Goal: Participate in discussion: Engage in conversation with other users on a specific topic

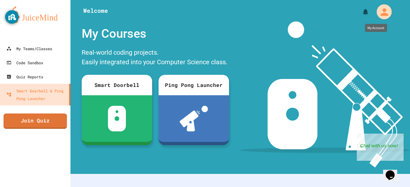
click at [381, 12] on icon "My Account" at bounding box center [383, 11] width 11 height 11
click at [42, 187] on div at bounding box center [205, 187] width 410 height 0
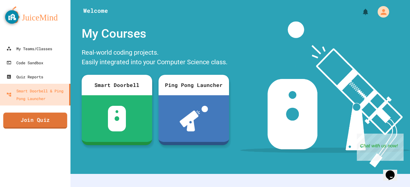
click at [41, 122] on link "Join Quiz" at bounding box center [35, 121] width 64 height 16
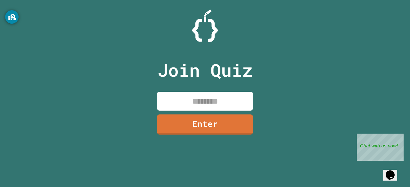
click at [192, 107] on input at bounding box center [205, 101] width 96 height 19
type input "********"
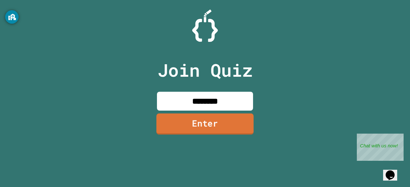
click at [205, 130] on link "Enter" at bounding box center [204, 124] width 97 height 21
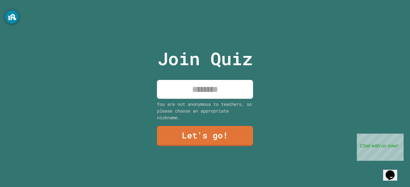
click at [204, 87] on input at bounding box center [205, 89] width 96 height 19
type input "*****"
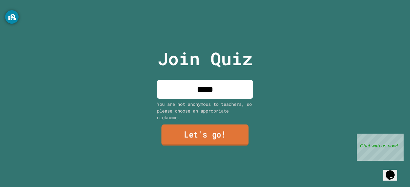
click at [203, 130] on link "Let's go!" at bounding box center [204, 135] width 87 height 21
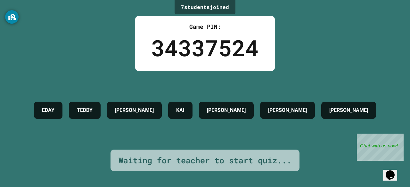
click at [203, 130] on div "EDAY TEDDY STEPHEN KAI JORGE FIONA HELEN" at bounding box center [205, 110] width 348 height 79
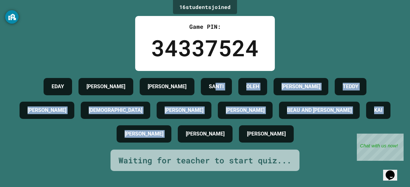
drag, startPoint x: 203, startPoint y: 130, endPoint x: 184, endPoint y: 91, distance: 43.2
click at [184, 91] on div "EDAY LEWIS ALEX SANTI OLEH MADALINE TEDDY LEWIS_ JESUS&DANIEL TYLER STEPHEN BEA…" at bounding box center [205, 110] width 378 height 71
click at [209, 91] on h4 "SANTI" at bounding box center [216, 87] width 15 height 8
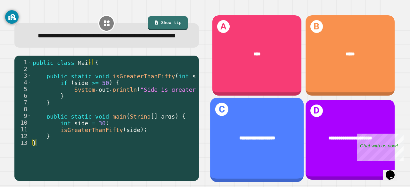
click at [277, 134] on div "**********" at bounding box center [256, 137] width 73 height 7
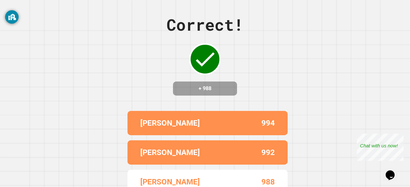
click at [237, 115] on div "STEPHEN 994 TYLER 992 FIONA 988 KAI 950 MADALINE 880" at bounding box center [205, 181] width 160 height 147
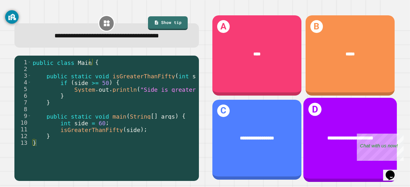
click at [355, 124] on div "**********" at bounding box center [349, 137] width 93 height 27
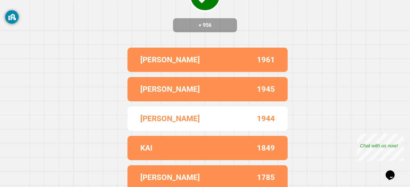
scroll to position [79, 0]
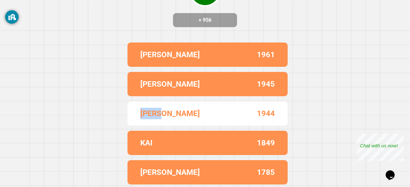
drag, startPoint x: 161, startPoint y: 107, endPoint x: 128, endPoint y: 108, distance: 33.0
click at [128, 108] on div "FIONA 1944" at bounding box center [207, 113] width 160 height 24
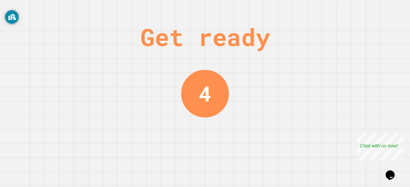
scroll to position [0, 0]
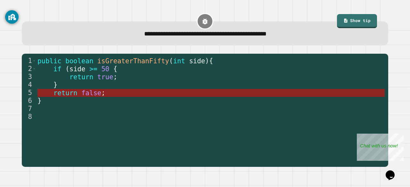
click at [63, 91] on span "return" at bounding box center [65, 93] width 24 height 8
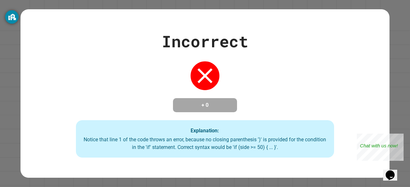
click at [225, 82] on div "Incorrect + 0 Explanation: Notice that line 1 of the code throws an error, beca…" at bounding box center [204, 93] width 369 height 129
click at [201, 75] on icon at bounding box center [205, 76] width 26 height 26
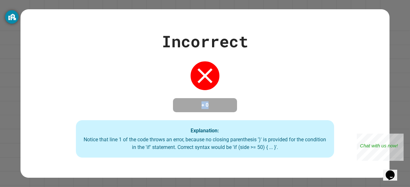
click at [201, 75] on icon at bounding box center [205, 76] width 26 height 26
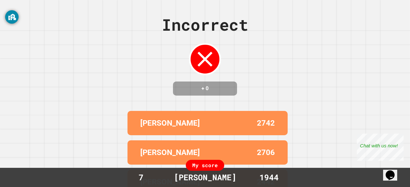
scroll to position [79, 0]
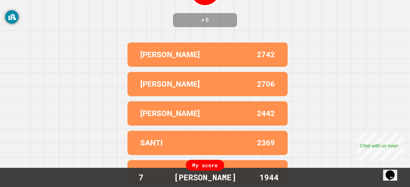
click at [204, 170] on div "My score" at bounding box center [205, 165] width 38 height 11
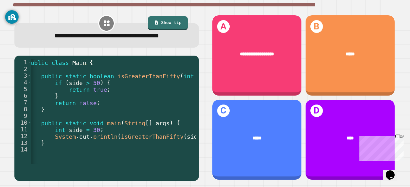
scroll to position [0, 5]
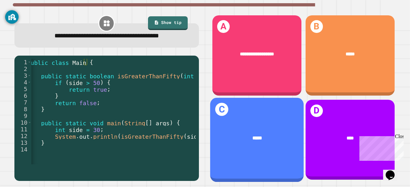
click at [253, 136] on span "*****" at bounding box center [256, 138] width 9 height 5
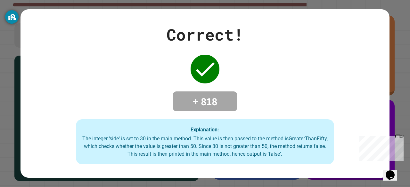
click at [134, 97] on div "Correct! + 818 Explanation: The integer 'side' is set to 30 in the main method.…" at bounding box center [204, 94] width 369 height 142
click at [226, 77] on div "Correct! + 818 Explanation: The integer 'side' is set to 30 in the main method.…" at bounding box center [204, 94] width 369 height 142
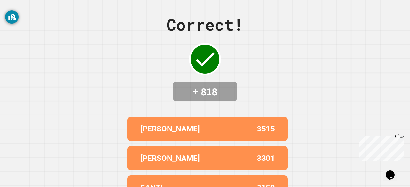
scroll to position [79, 0]
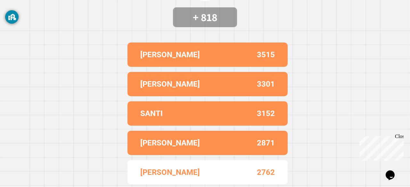
click at [165, 108] on div "SANTI" at bounding box center [173, 114] width 67 height 12
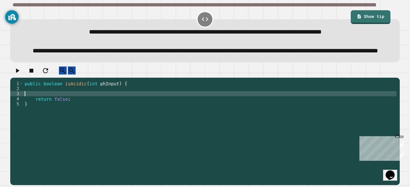
click at [132, 108] on div "public boolean isAcidic ( int phInput ) { return false ; }" at bounding box center [209, 122] width 373 height 82
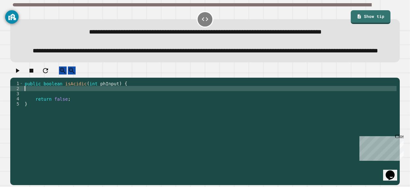
click at [132, 103] on div "public boolean isAcidic ( int phInput ) { return false ; }" at bounding box center [209, 122] width 373 height 82
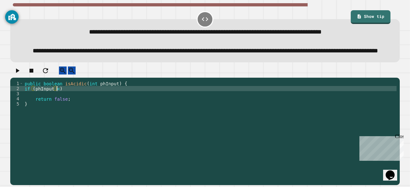
scroll to position [0, 2]
type textarea "**********"
click at [126, 106] on div "public boolean isAcidic ( int phInput ) { if ( phInput < 7 ) return false ; }" at bounding box center [209, 122] width 373 height 82
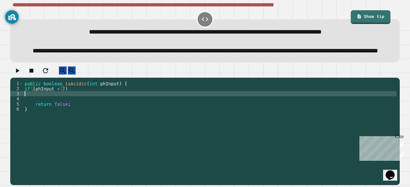
scroll to position [0, 0]
type textarea "**"
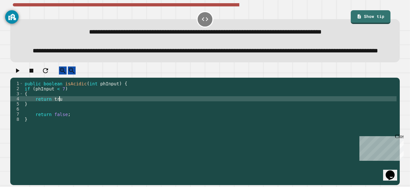
scroll to position [0, 2]
click at [17, 75] on icon "button" at bounding box center [17, 71] width 8 height 8
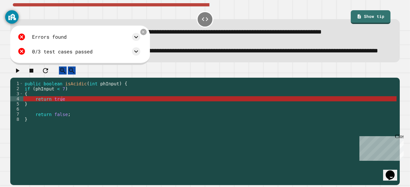
click at [64, 117] on div "public boolean isAcidic ( int phInput ) { if ( phInput < 7 ) { return true } re…" at bounding box center [209, 122] width 373 height 82
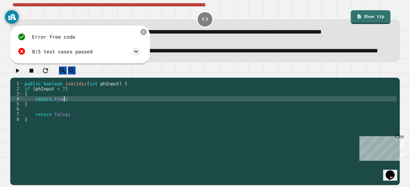
scroll to position [0, 3]
type textarea "**********"
click at [21, 75] on icon "button" at bounding box center [17, 71] width 8 height 8
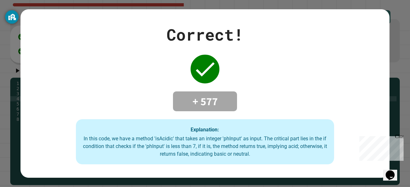
click at [198, 76] on icon at bounding box center [205, 69] width 26 height 26
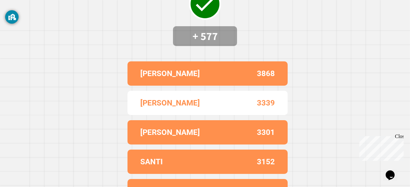
scroll to position [59, 0]
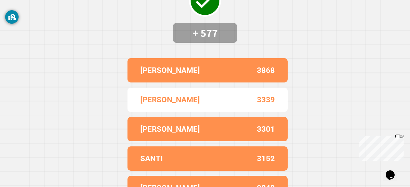
click at [198, 76] on div "[PERSON_NAME]" at bounding box center [173, 71] width 67 height 12
click at [244, 36] on div "Correct! + 577 [PERSON_NAME] 3868 FIONA 3339 ALEX 3301 SANTI 3152 TYLER 3049" at bounding box center [205, 34] width 410 height 187
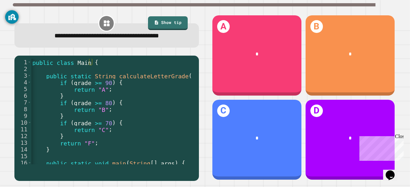
scroll to position [0, 0]
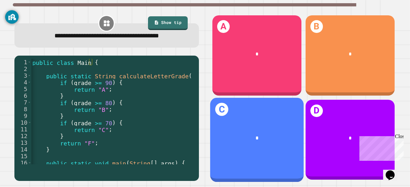
click at [242, 142] on div "*" at bounding box center [256, 137] width 93 height 27
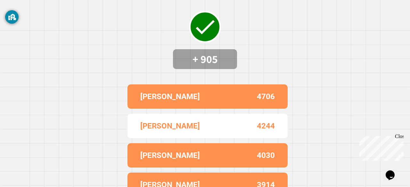
scroll to position [0, 0]
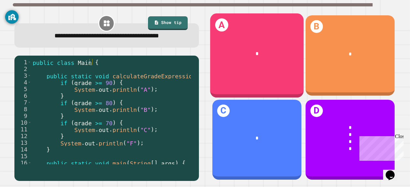
click at [232, 46] on div "*" at bounding box center [256, 53] width 93 height 27
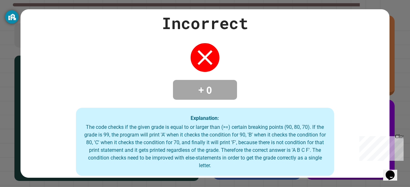
click at [112, 56] on div "Incorrect + 0 Explanation: The code checks if the given grade is equal to or la…" at bounding box center [204, 93] width 369 height 165
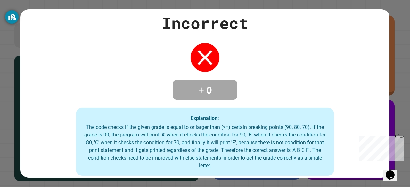
click at [112, 56] on div "Incorrect + 0 Explanation: The code checks if the given grade is equal to or la…" at bounding box center [204, 93] width 369 height 165
drag, startPoint x: 112, startPoint y: 56, endPoint x: 100, endPoint y: 53, distance: 11.7
click at [100, 53] on div "Incorrect + 0 Explanation: The code checks if the given grade is equal to or la…" at bounding box center [204, 93] width 369 height 165
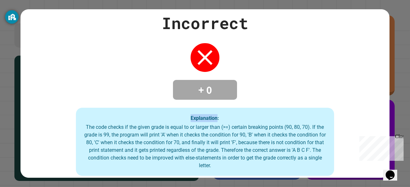
click at [77, 57] on div "Incorrect + 0 Explanation: The code checks if the given grade is equal to or la…" at bounding box center [204, 93] width 369 height 165
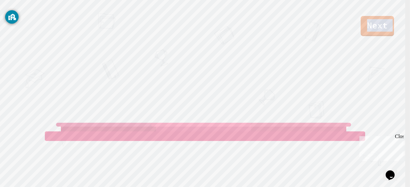
drag, startPoint x: 77, startPoint y: 57, endPoint x: 73, endPoint y: 77, distance: 19.9
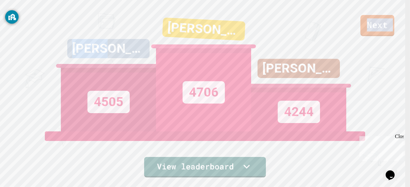
click at [374, 27] on link "Next" at bounding box center [377, 25] width 34 height 21
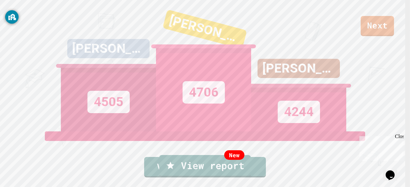
type textarea "**********"
